Goal: Information Seeking & Learning: Learn about a topic

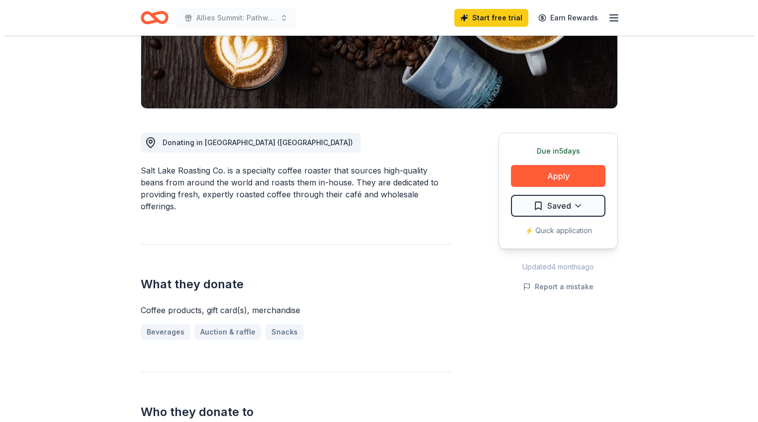
scroll to position [334, 0]
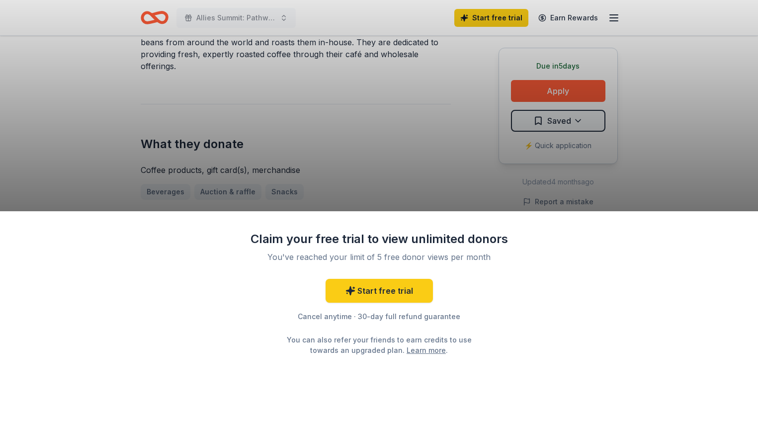
click at [623, 185] on div "Claim your free trial to view unlimited donors You've reached your limit of 5 f…" at bounding box center [379, 211] width 758 height 422
click at [368, 203] on div "Claim your free trial to view unlimited donors You've reached your limit of 5 f…" at bounding box center [379, 211] width 758 height 422
click at [370, 202] on div "Claim your free trial to view unlimited donors You've reached your limit of 5 f…" at bounding box center [379, 211] width 758 height 422
click at [370, 201] on div "Claim your free trial to view unlimited donors You've reached your limit of 5 f…" at bounding box center [379, 211] width 758 height 422
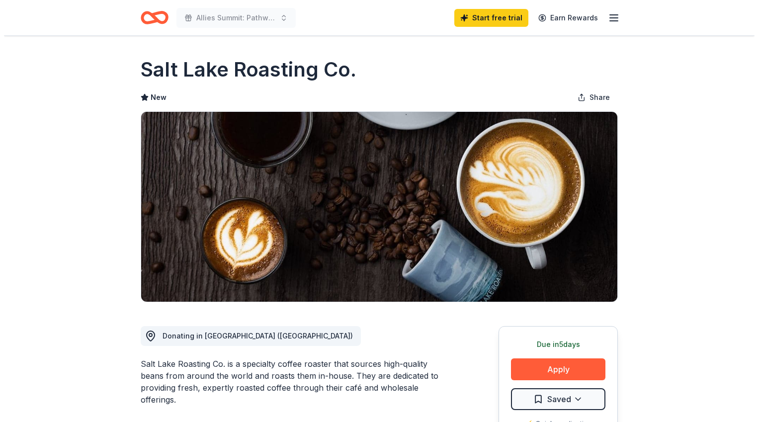
scroll to position [334, 0]
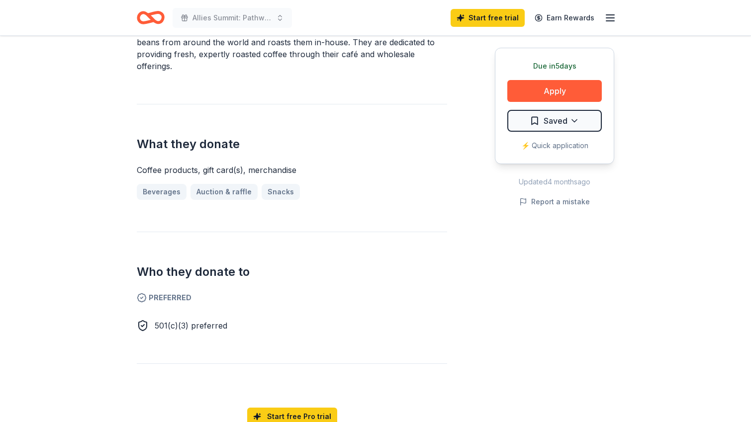
click at [608, 15] on icon "button" at bounding box center [610, 18] width 12 height 12
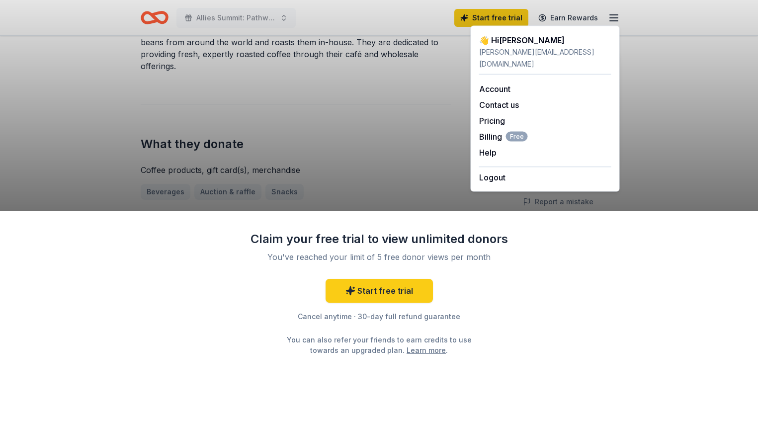
click at [605, 16] on div "Claim your free trial to view unlimited donors You've reached your limit of 5 f…" at bounding box center [379, 211] width 758 height 422
